Goal: Book appointment/travel/reservation

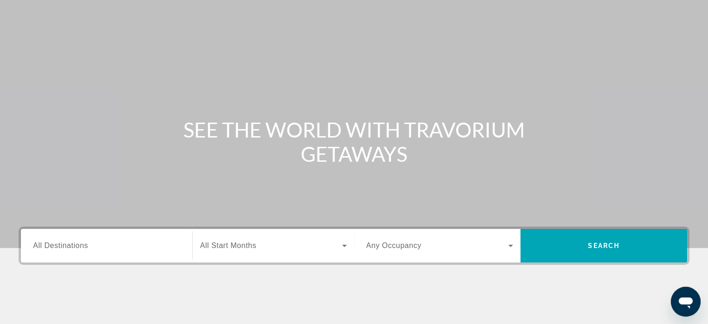
scroll to position [47, 0]
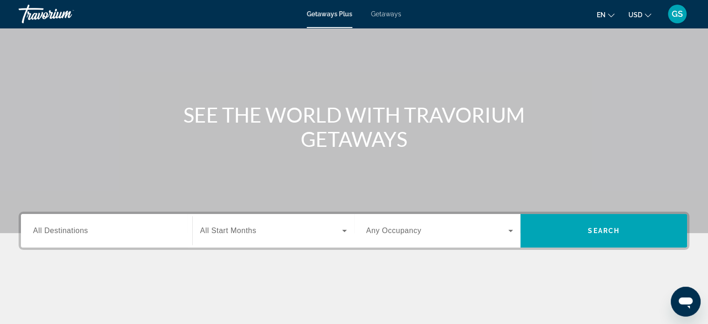
click at [390, 14] on span "Getaways" at bounding box center [386, 13] width 30 height 7
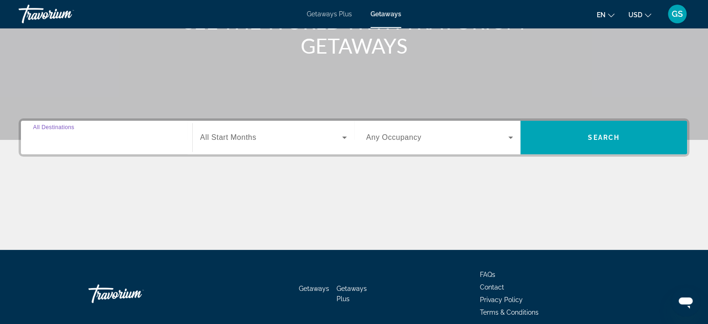
click at [113, 139] on input "Destination All Destinations" at bounding box center [106, 137] width 147 height 11
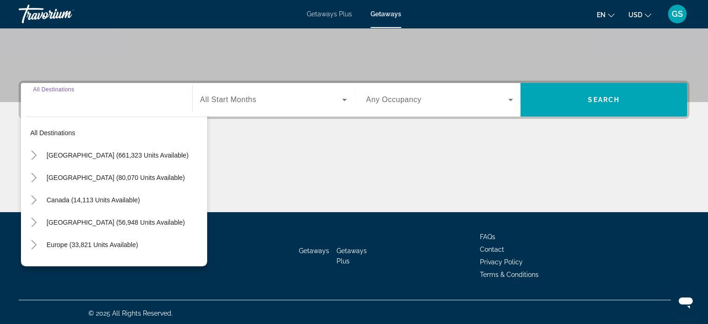
scroll to position [179, 0]
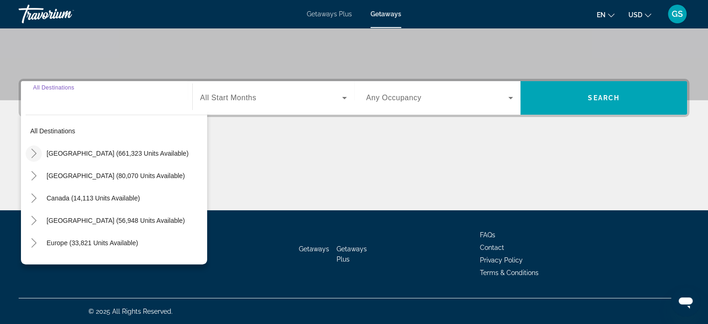
click at [38, 157] on icon "Toggle United States (661,323 units available)" at bounding box center [33, 153] width 9 height 9
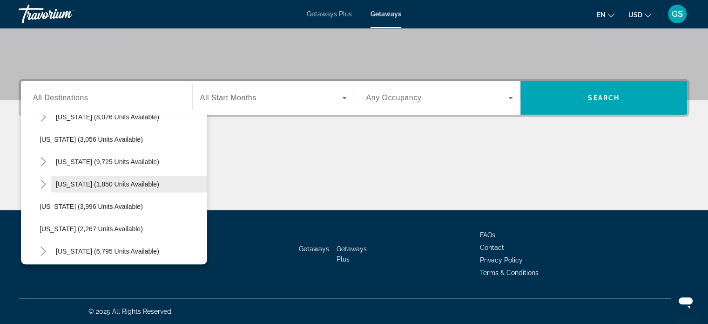
scroll to position [539, 0]
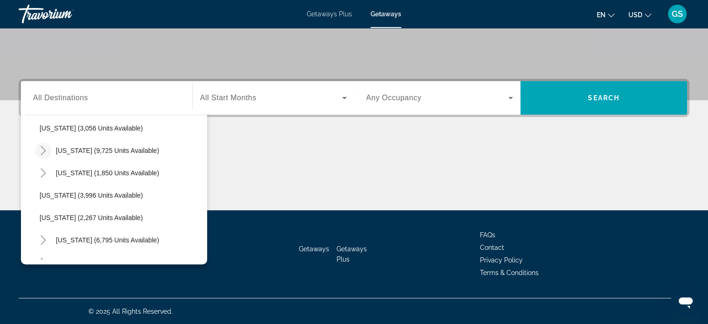
click at [41, 148] on icon "Toggle Nevada (9,725 units available)" at bounding box center [43, 150] width 9 height 9
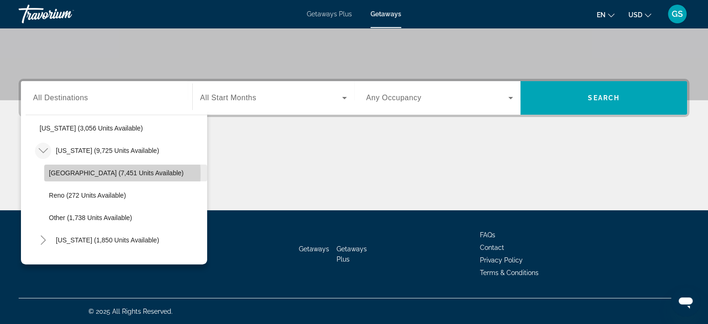
click at [85, 173] on span "[GEOGRAPHIC_DATA] (7,451 units available)" at bounding box center [116, 172] width 135 height 7
type input "**********"
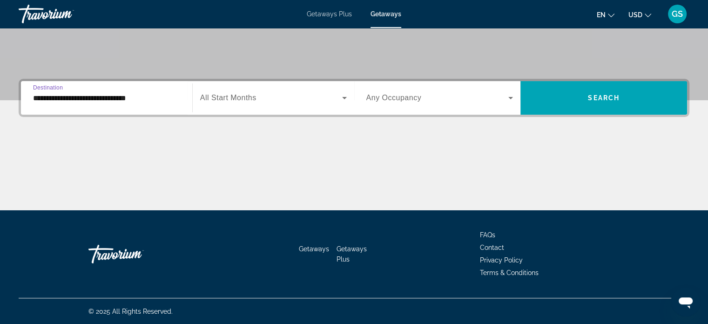
click at [292, 89] on div "Search widget" at bounding box center [273, 98] width 147 height 26
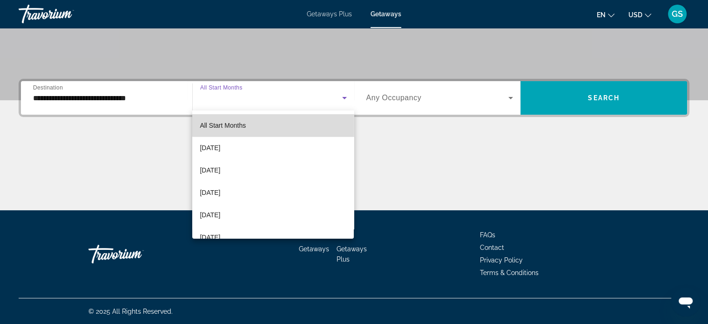
click at [283, 122] on mat-option "All Start Months" at bounding box center [273, 125] width 162 height 22
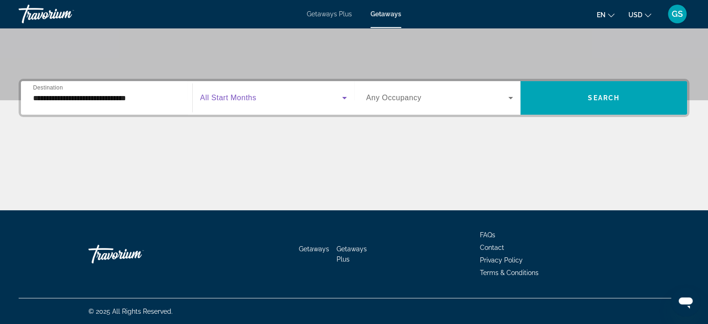
click at [386, 94] on span "Any Occupancy" at bounding box center [393, 98] width 55 height 8
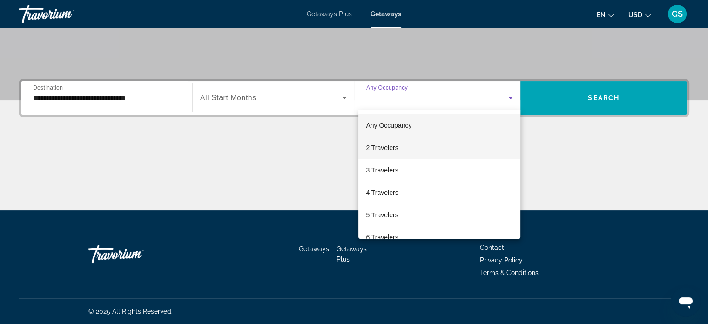
click at [386, 152] on span "2 Travelers" at bounding box center [382, 147] width 32 height 11
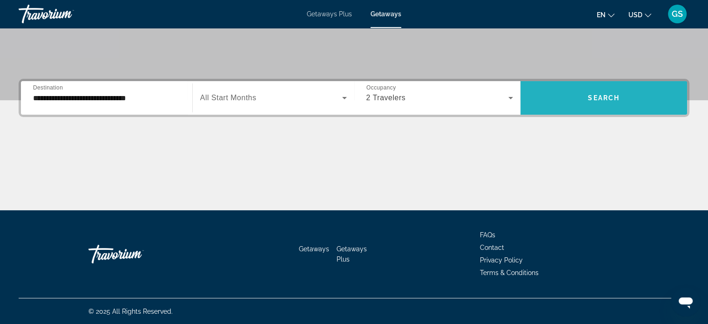
click at [596, 91] on span "Search widget" at bounding box center [604, 98] width 167 height 22
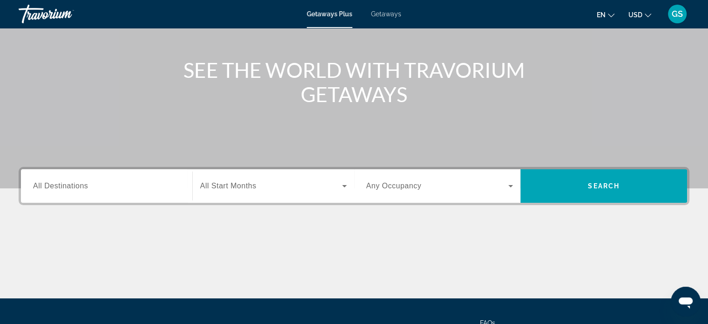
scroll to position [93, 0]
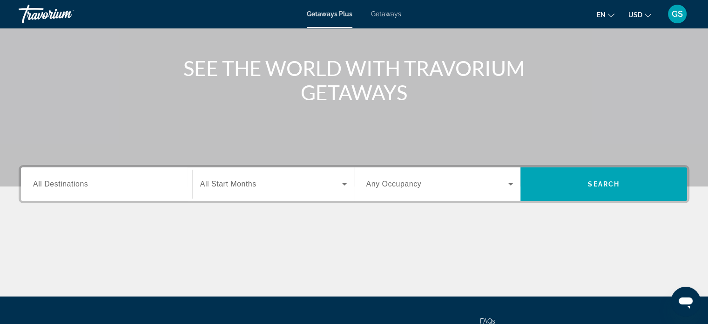
click at [368, 11] on li "Getaways" at bounding box center [382, 13] width 40 height 7
click at [384, 16] on span "Getaways" at bounding box center [386, 13] width 30 height 7
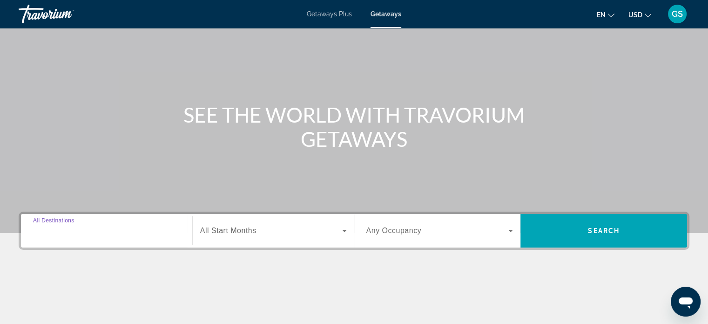
click at [158, 226] on input "Destination All Destinations" at bounding box center [106, 230] width 147 height 11
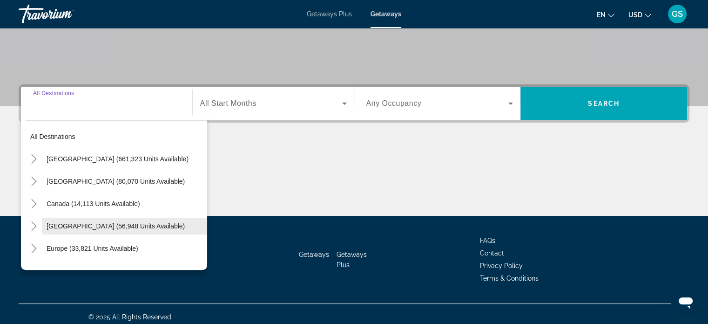
scroll to position [179, 0]
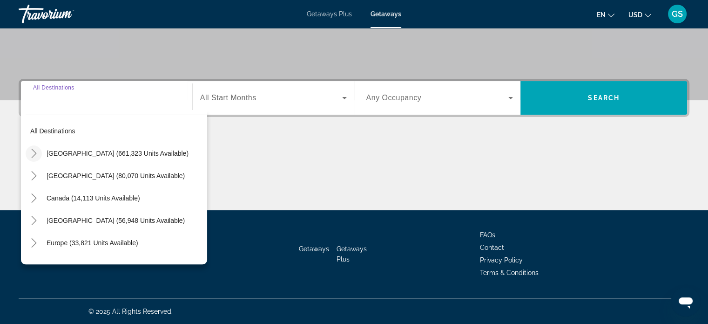
click at [35, 151] on icon "Toggle United States (661,323 units available)" at bounding box center [33, 153] width 9 height 9
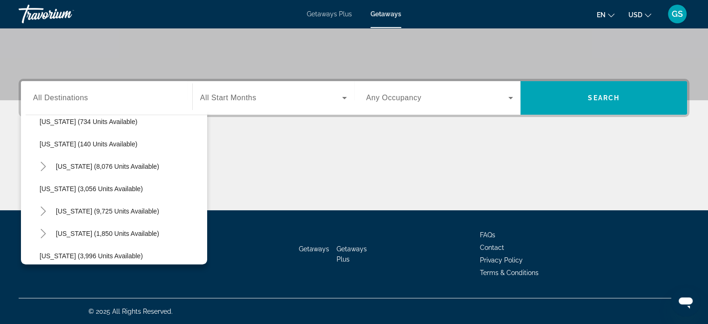
scroll to position [493, 0]
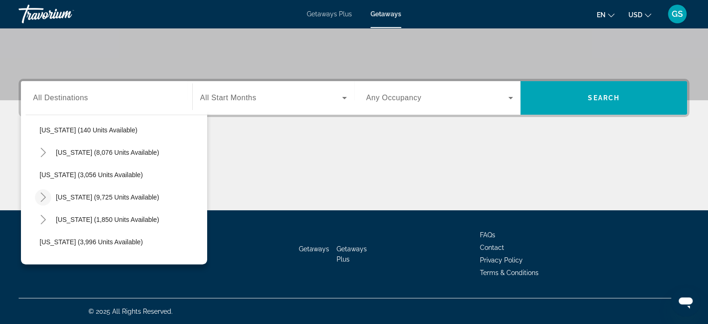
click at [47, 196] on mat-icon "Toggle Nevada (9,725 units available)" at bounding box center [43, 197] width 16 height 16
click at [63, 217] on span "[GEOGRAPHIC_DATA] (7,451 units available)" at bounding box center [116, 219] width 135 height 7
type input "**********"
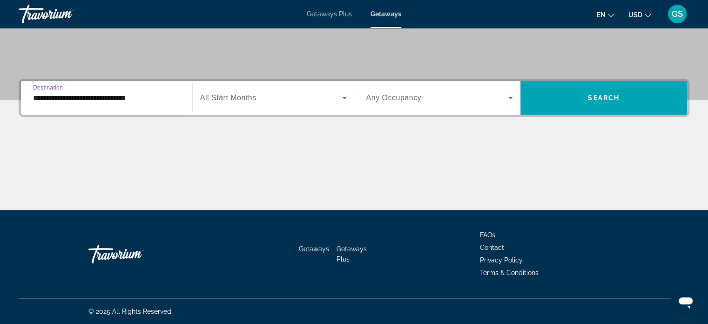
click at [406, 90] on div "Search widget" at bounding box center [439, 98] width 147 height 26
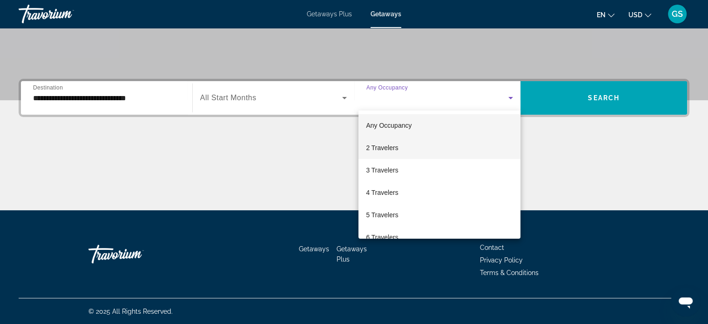
click at [407, 150] on mat-option "2 Travelers" at bounding box center [440, 147] width 162 height 22
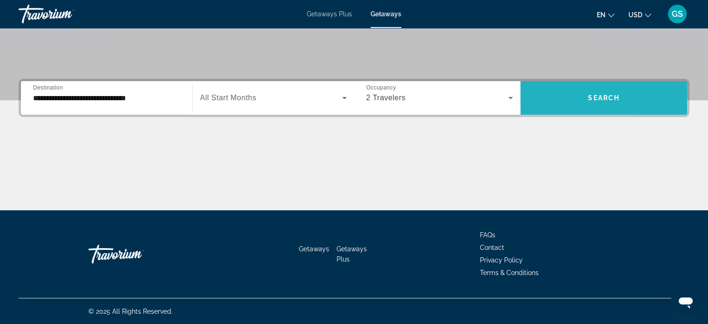
click at [655, 98] on span "Search widget" at bounding box center [604, 98] width 167 height 22
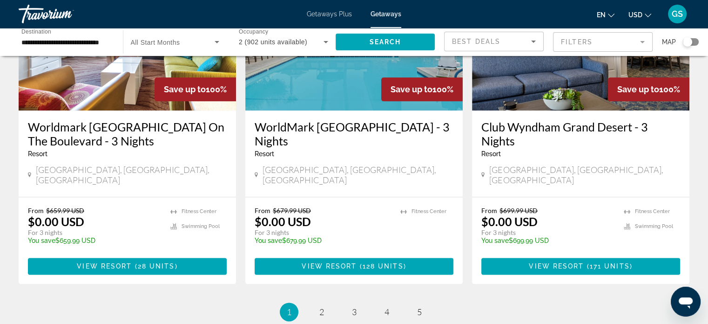
scroll to position [1211, 0]
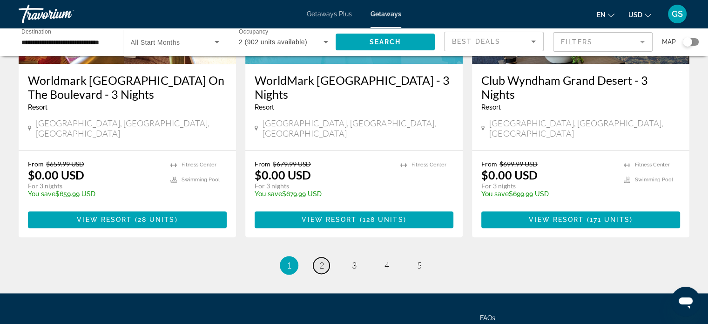
click at [314, 257] on link "page 2" at bounding box center [321, 265] width 16 height 16
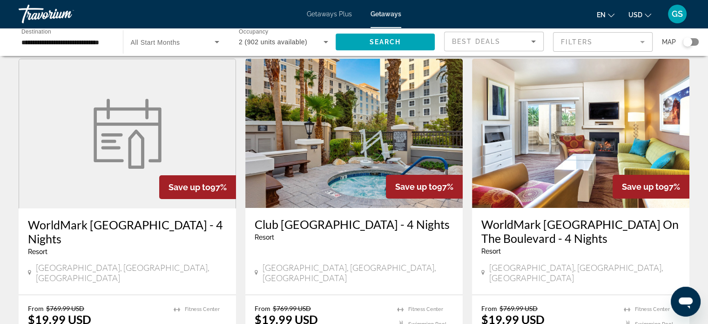
scroll to position [47, 0]
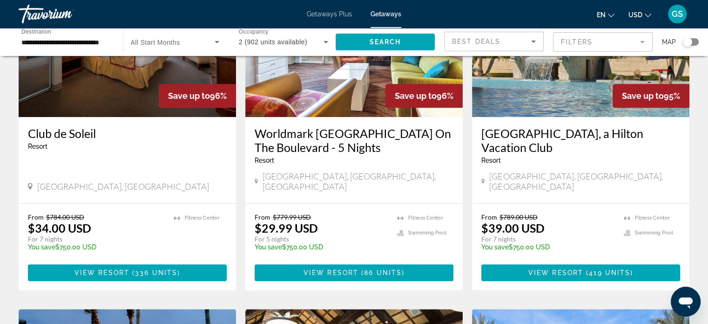
scroll to position [466, 0]
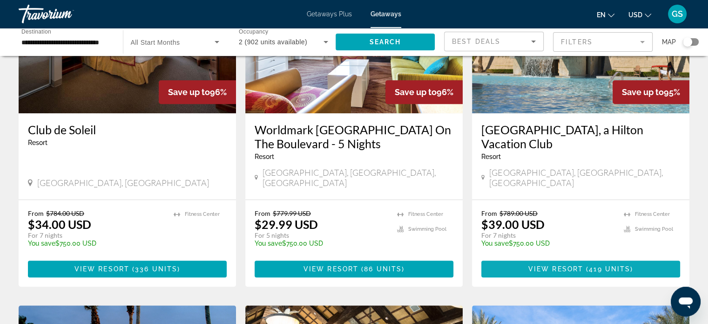
click at [567, 265] on span "View Resort" at bounding box center [555, 268] width 55 height 7
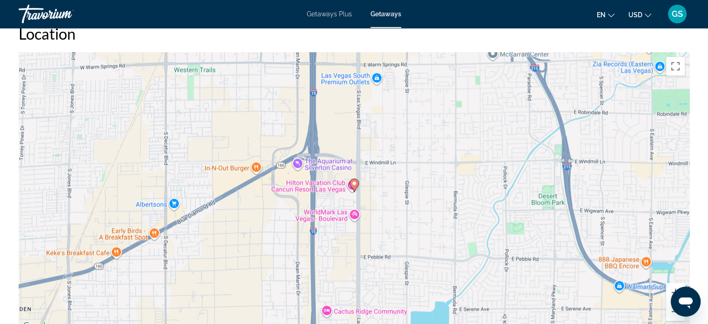
scroll to position [1234, 0]
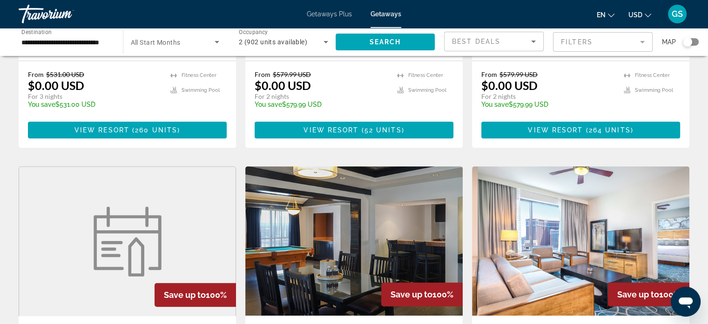
scroll to position [93, 0]
